Goal: Task Accomplishment & Management: Manage account settings

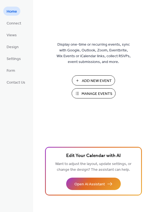
click at [95, 94] on span "Manage Events" at bounding box center [97, 94] width 31 height 6
click at [93, 92] on span "Manage Events" at bounding box center [97, 94] width 31 height 6
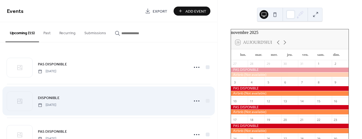
scroll to position [41, 0]
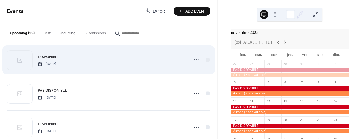
click at [53, 54] on span "DISPONIBLE" at bounding box center [49, 57] width 22 height 6
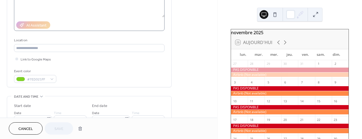
scroll to position [123, 0]
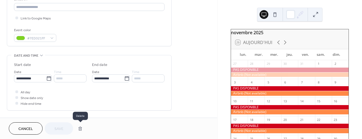
click at [80, 129] on button "button" at bounding box center [80, 128] width 10 height 11
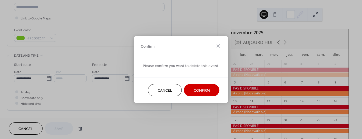
click at [199, 90] on span "Confirm" at bounding box center [201, 91] width 16 height 6
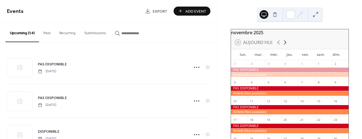
click at [284, 45] on icon at bounding box center [285, 43] width 2 height 4
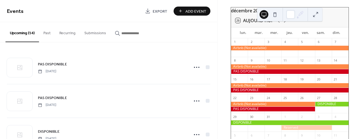
scroll to position [21, 0]
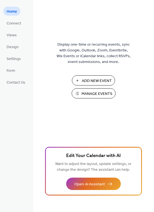
click at [94, 92] on span "Manage Events" at bounding box center [97, 94] width 31 height 6
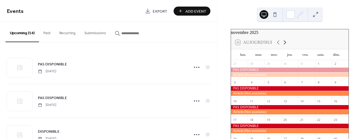
click at [285, 46] on icon at bounding box center [284, 42] width 7 height 7
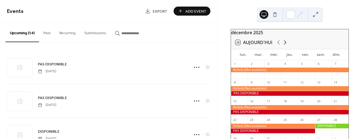
click at [285, 45] on icon at bounding box center [285, 43] width 2 height 4
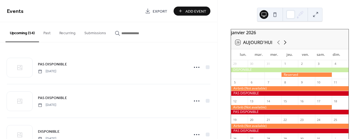
click at [285, 45] on icon at bounding box center [285, 43] width 2 height 4
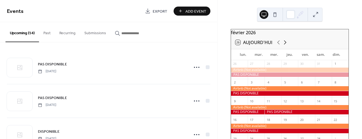
click at [285, 45] on icon at bounding box center [285, 42] width 7 height 7
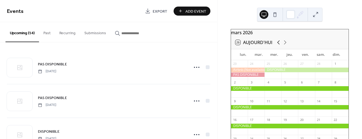
click at [279, 45] on icon at bounding box center [278, 42] width 7 height 7
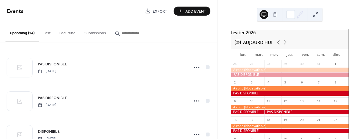
click at [283, 46] on icon at bounding box center [285, 42] width 7 height 7
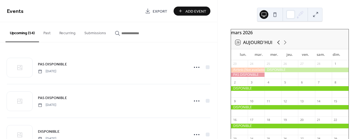
click at [277, 45] on icon at bounding box center [278, 43] width 2 height 4
